Goal: Information Seeking & Learning: Learn about a topic

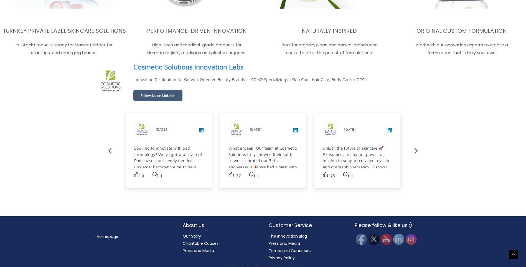
scroll to position [976, 0]
drag, startPoint x: 291, startPoint y: 251, endPoint x: 284, endPoint y: 251, distance: 6.7
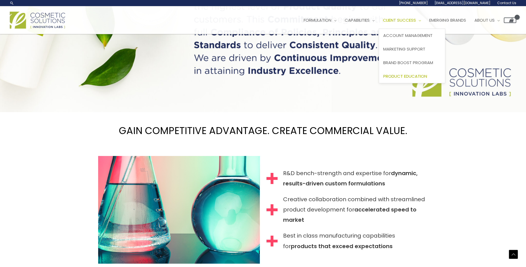
scroll to position [499, 0]
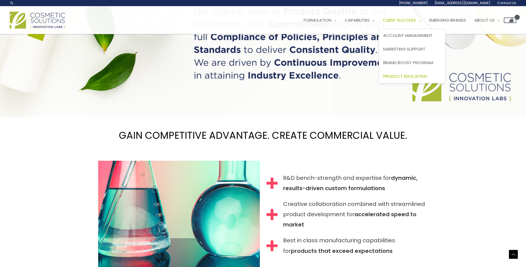
click at [417, 75] on span "Product Education" at bounding box center [405, 76] width 44 height 6
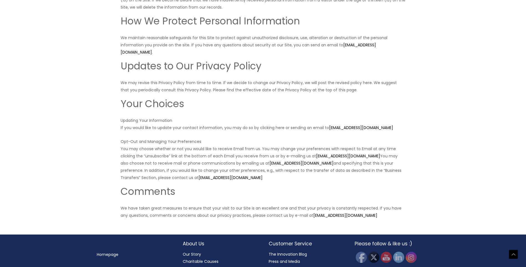
scroll to position [946, 0]
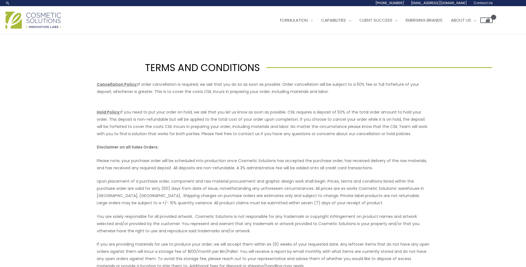
click at [70, 106] on div "TERMS AND CONDITIONS Cancellation Policy: If order cancellation is required, we…" at bounding box center [263, 237] width 526 height 406
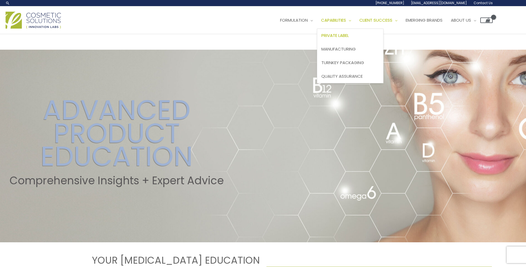
click at [349, 34] on span "Private Label" at bounding box center [334, 35] width 27 height 6
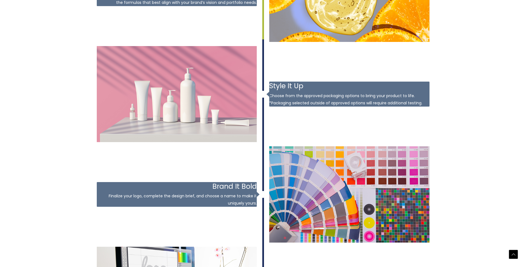
scroll to position [776, 0]
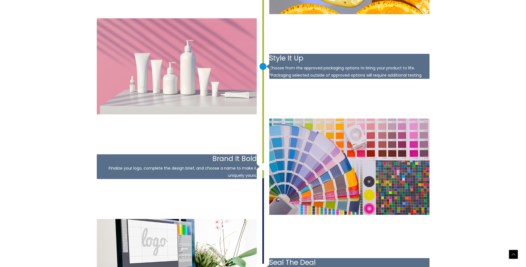
drag, startPoint x: 482, startPoint y: 196, endPoint x: 488, endPoint y: 195, distance: 5.8
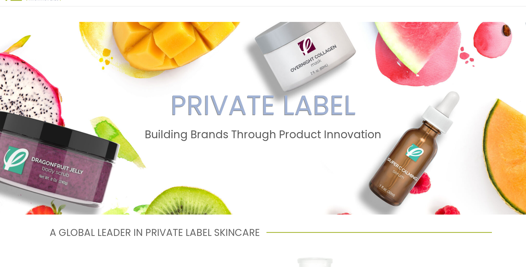
scroll to position [0, 0]
